Goal: Task Accomplishment & Management: Use online tool/utility

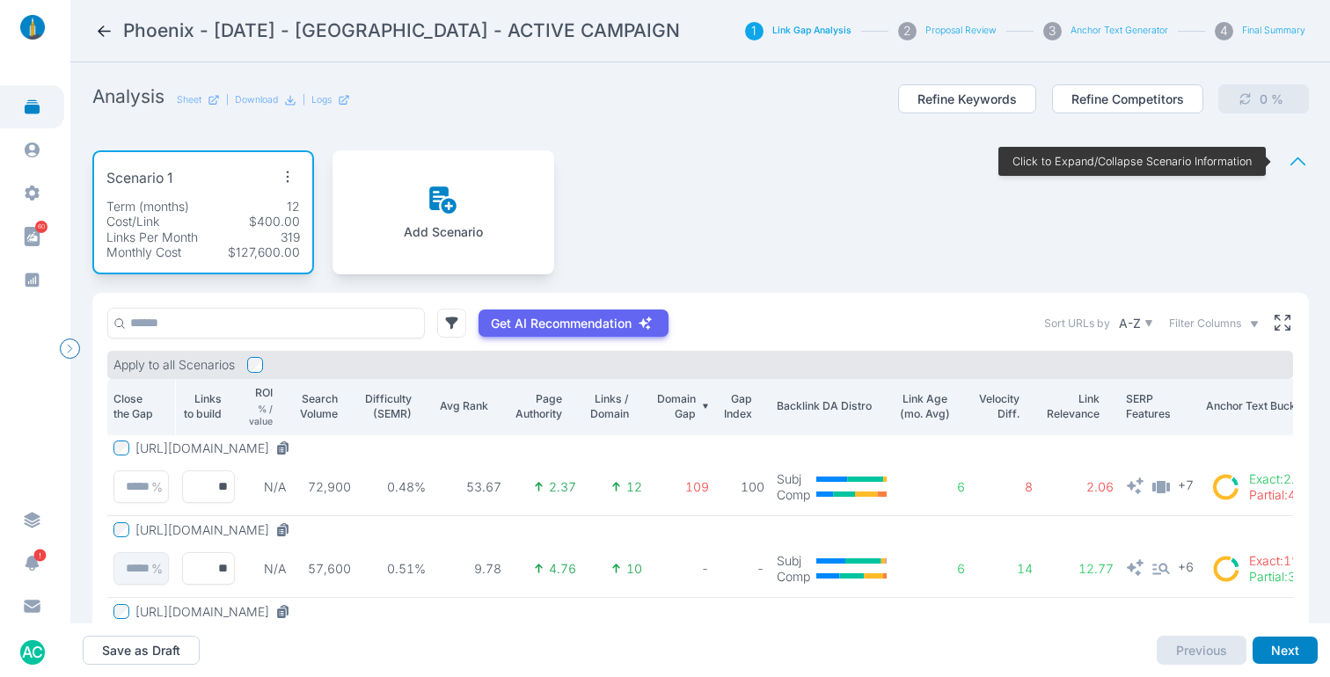
click at [765, 195] on div "Scenario 1 Term (months) 12 Cost/Link $400.00 Links Per Month 319 Monthly Cost …" at bounding box center [700, 212] width 1216 height 161
click at [880, 200] on div "Scenario 1 Term (months) 12 Cost/Link $400.00 Links Per Month 319 Monthly Cost …" at bounding box center [700, 212] width 1216 height 161
click at [661, 176] on div "Scenario 1 Term (months) 12 Cost/Link $400.00 Links Per Month 319 Monthly Cost …" at bounding box center [700, 212] width 1216 height 161
click at [102, 27] on icon at bounding box center [104, 31] width 18 height 18
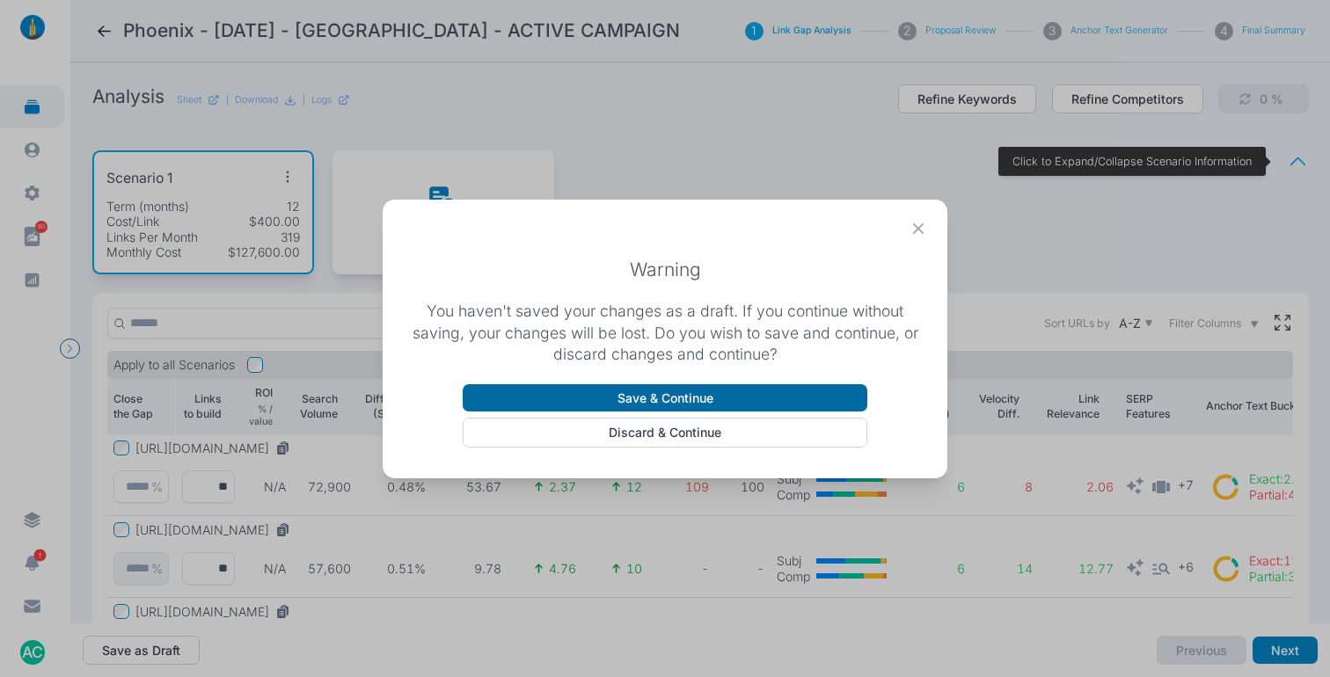
click at [720, 394] on button "Save & Continue" at bounding box center [665, 398] width 404 height 28
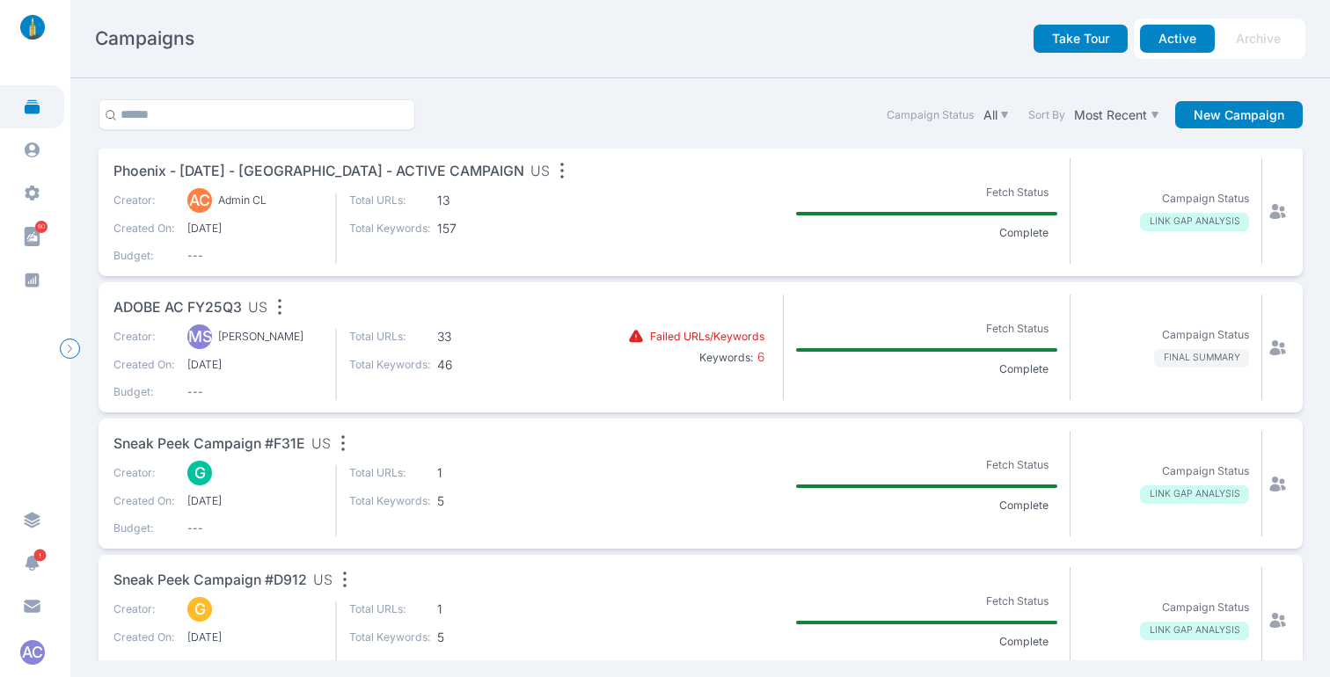
scroll to position [4, 0]
click at [406, 178] on span "Phoenix - [DATE] - [GEOGRAPHIC_DATA] - ACTIVE CAMPAIGN" at bounding box center [318, 171] width 411 height 22
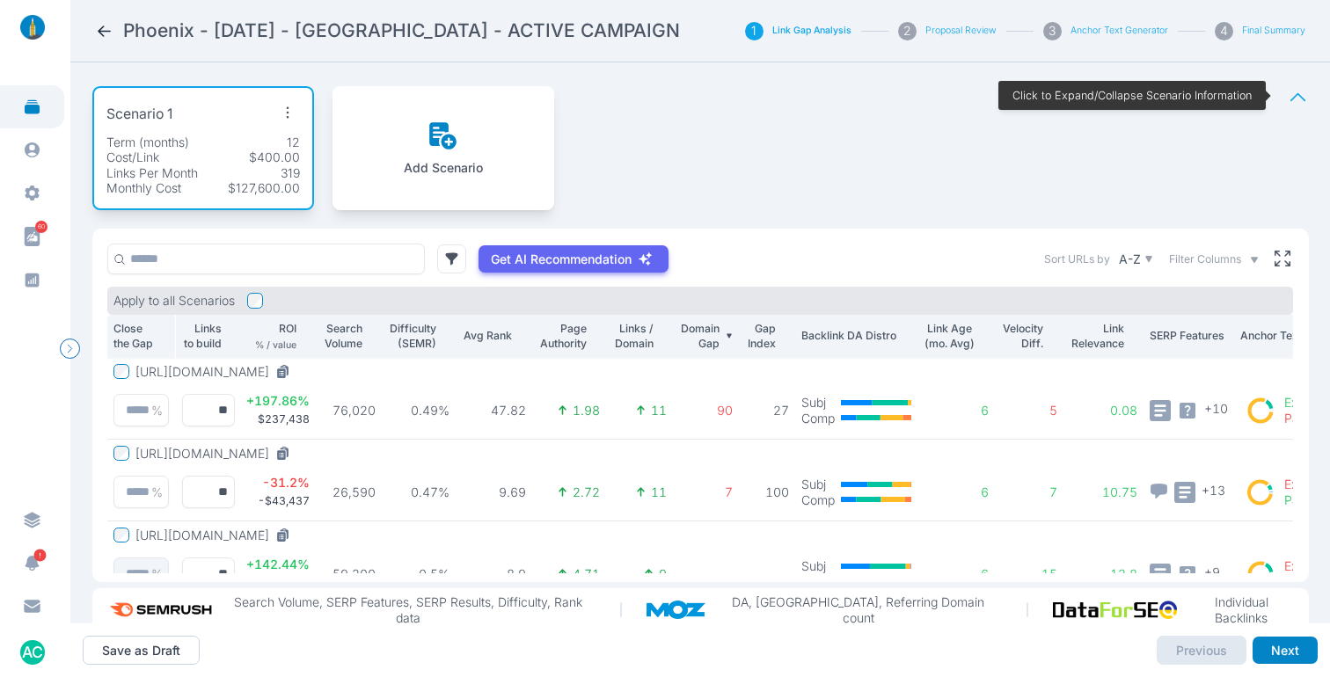
scroll to position [67, 0]
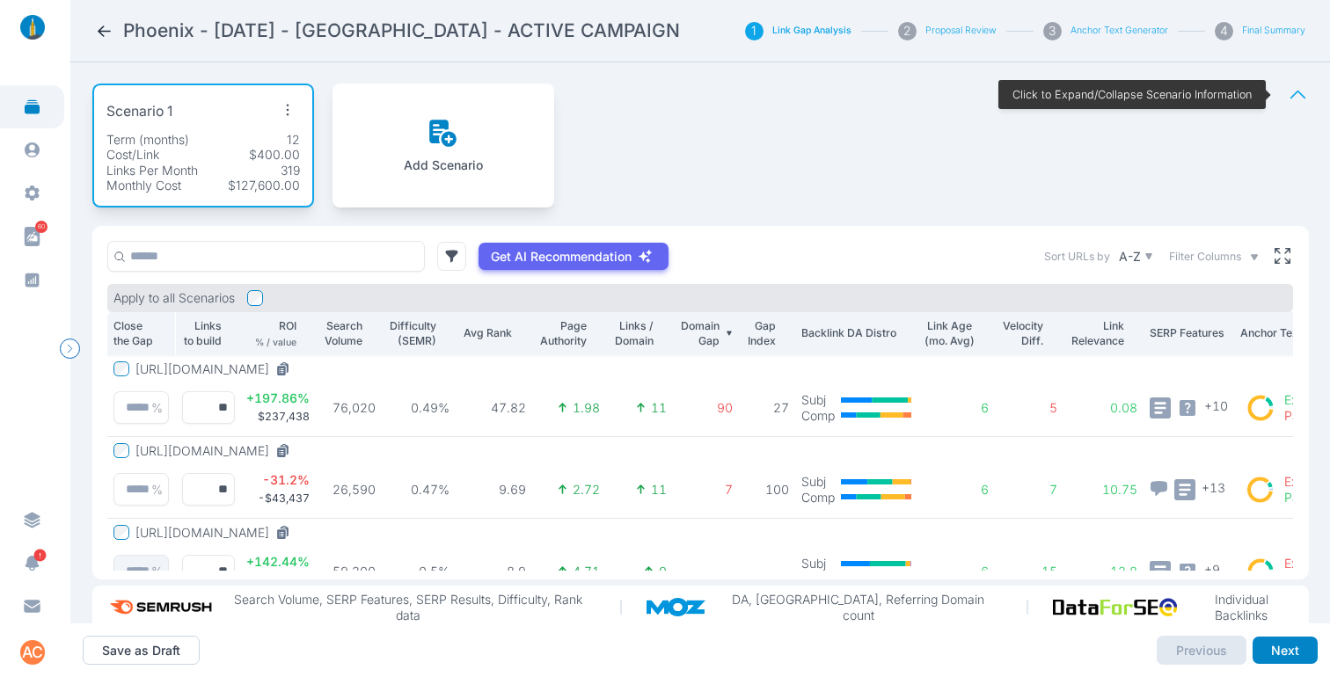
drag, startPoint x: 868, startPoint y: 183, endPoint x: 839, endPoint y: 205, distance: 36.4
click at [867, 183] on div "Scenario 1 Term (months) 12 Cost/Link $400.00 Links Per Month 319 Monthly Cost …" at bounding box center [700, 145] width 1216 height 161
